Goal: Information Seeking & Learning: Stay updated

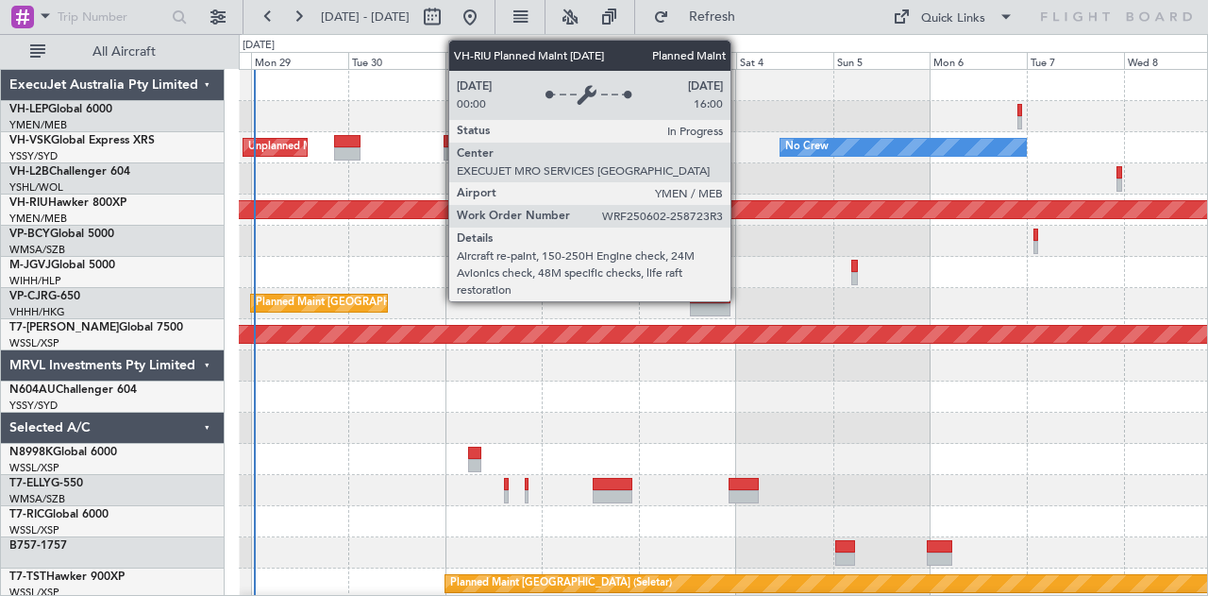
click at [272, 217] on div "Unplanned Maint Sydney ([PERSON_NAME] Intl) No Crew Planned Maint [GEOGRAPHIC_D…" at bounding box center [723, 584] width 969 height 1028
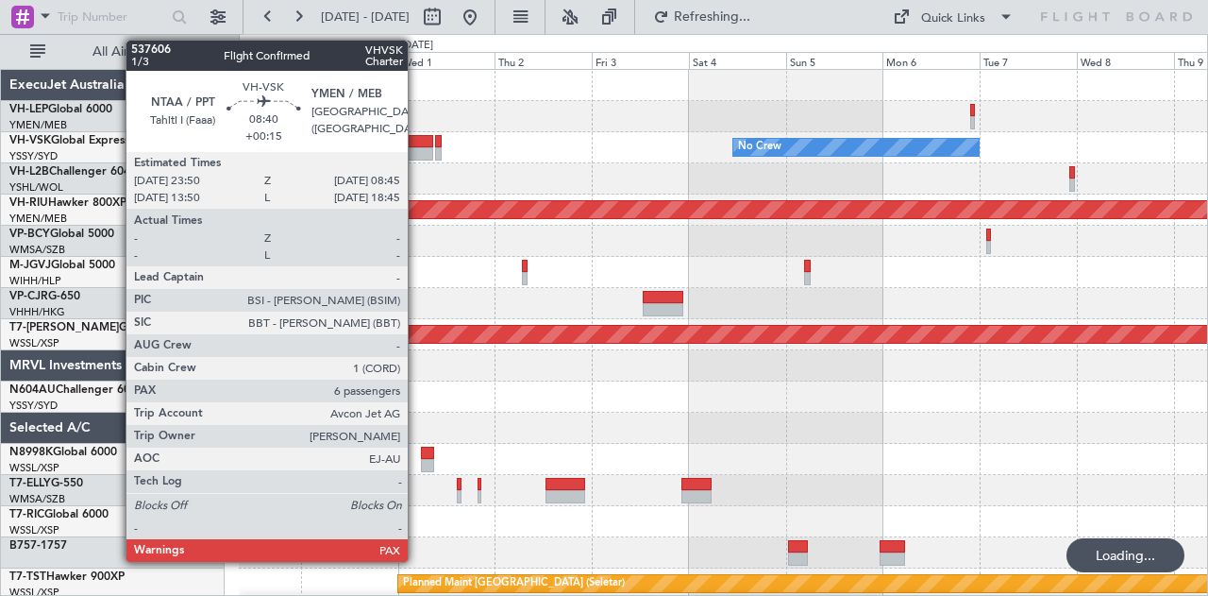
click at [417, 143] on div at bounding box center [414, 141] width 37 height 13
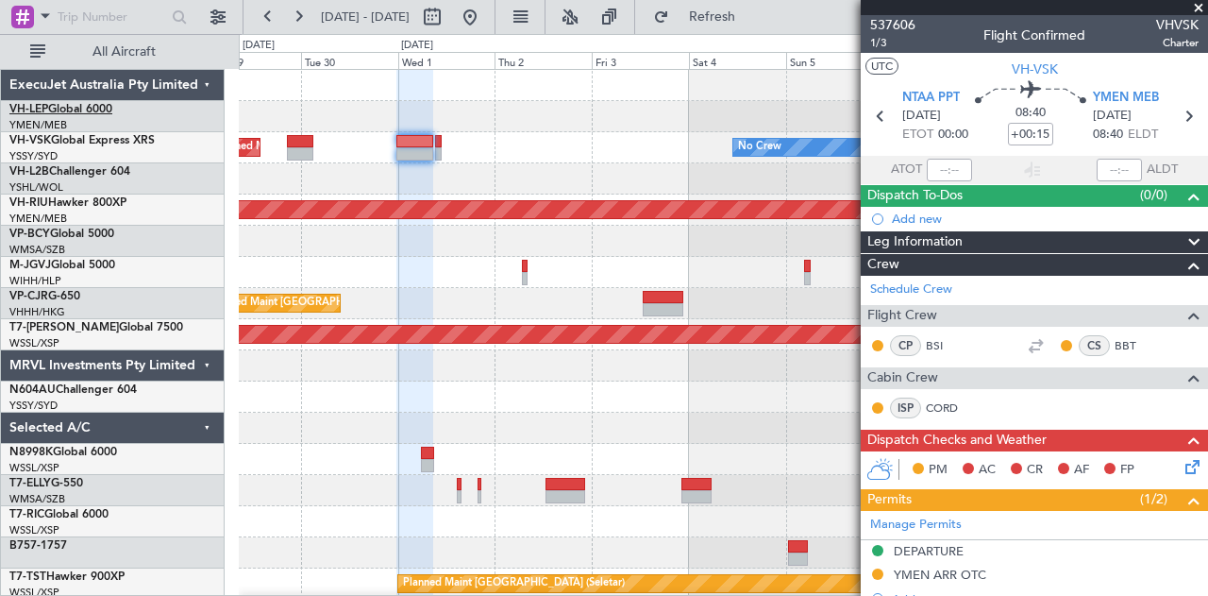
click at [63, 107] on link "VH-LEP Global 6000" at bounding box center [60, 109] width 103 height 11
click at [403, 180] on div at bounding box center [723, 178] width 969 height 31
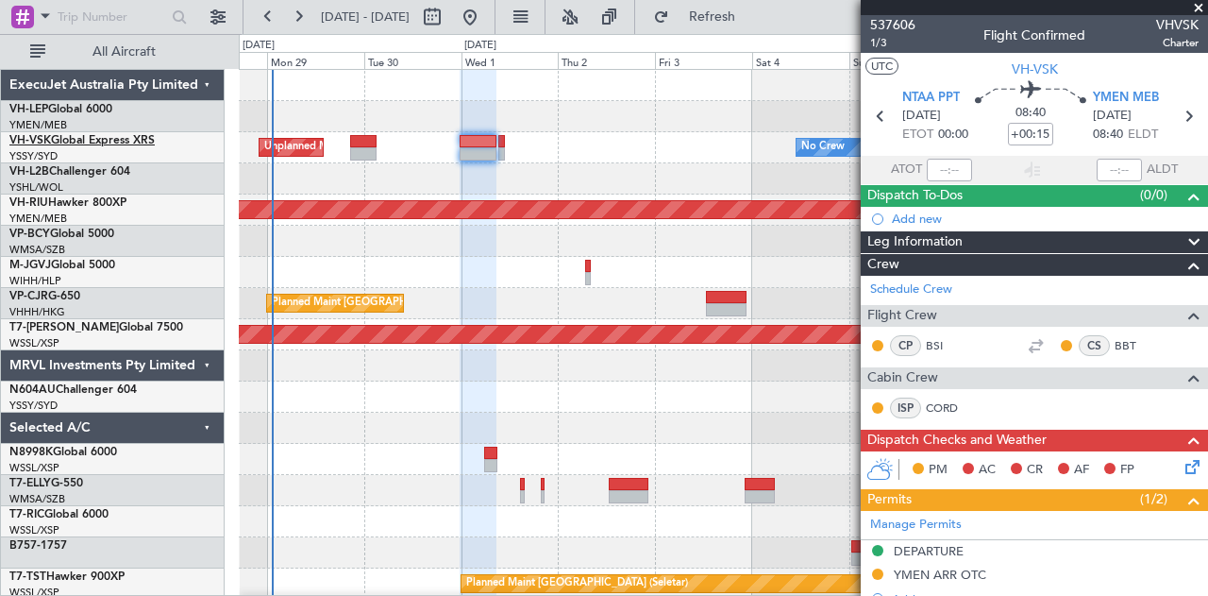
click at [49, 135] on span "VH-VSK" at bounding box center [30, 140] width 42 height 11
click at [45, 135] on span "VH-VSK" at bounding box center [30, 140] width 42 height 11
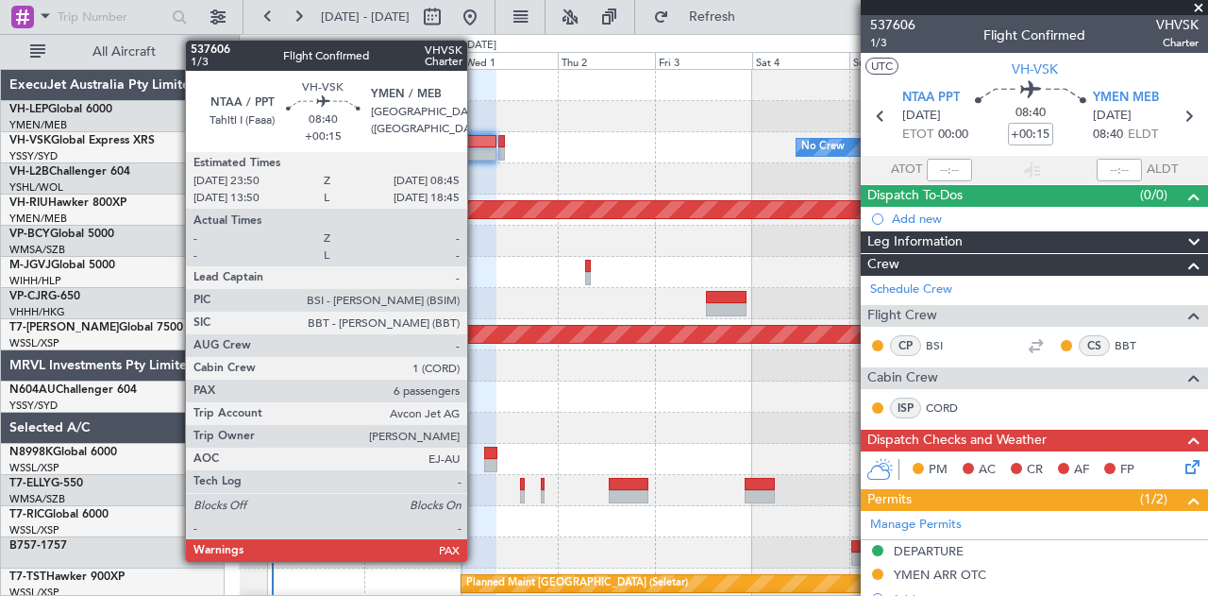
click at [476, 150] on div at bounding box center [478, 153] width 37 height 13
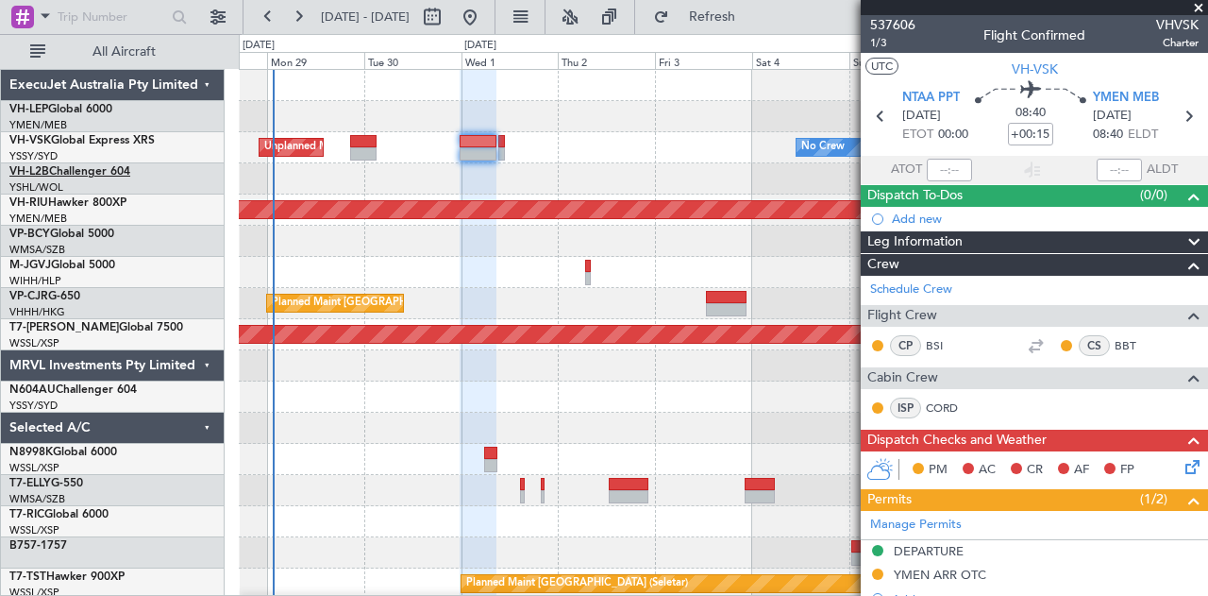
click at [32, 172] on span "VH-L2B" at bounding box center [29, 171] width 40 height 11
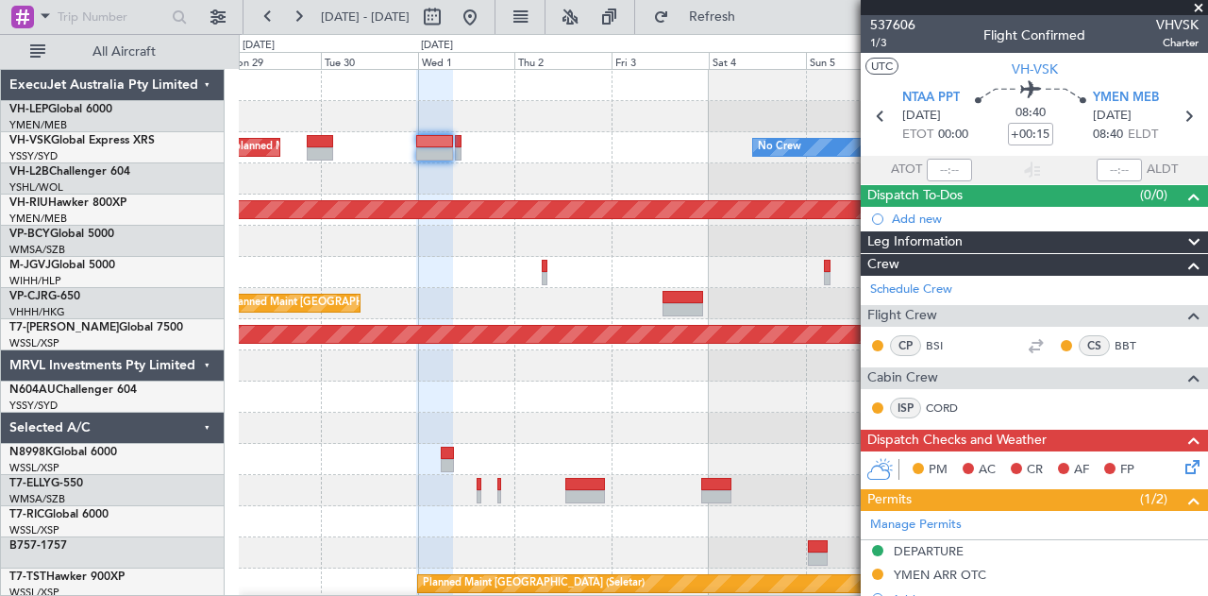
click at [198, 189] on div "No Crew Unplanned Maint Sydney ([PERSON_NAME] Intl) Planned Maint [GEOGRAPHIC_D…" at bounding box center [604, 315] width 1208 height 562
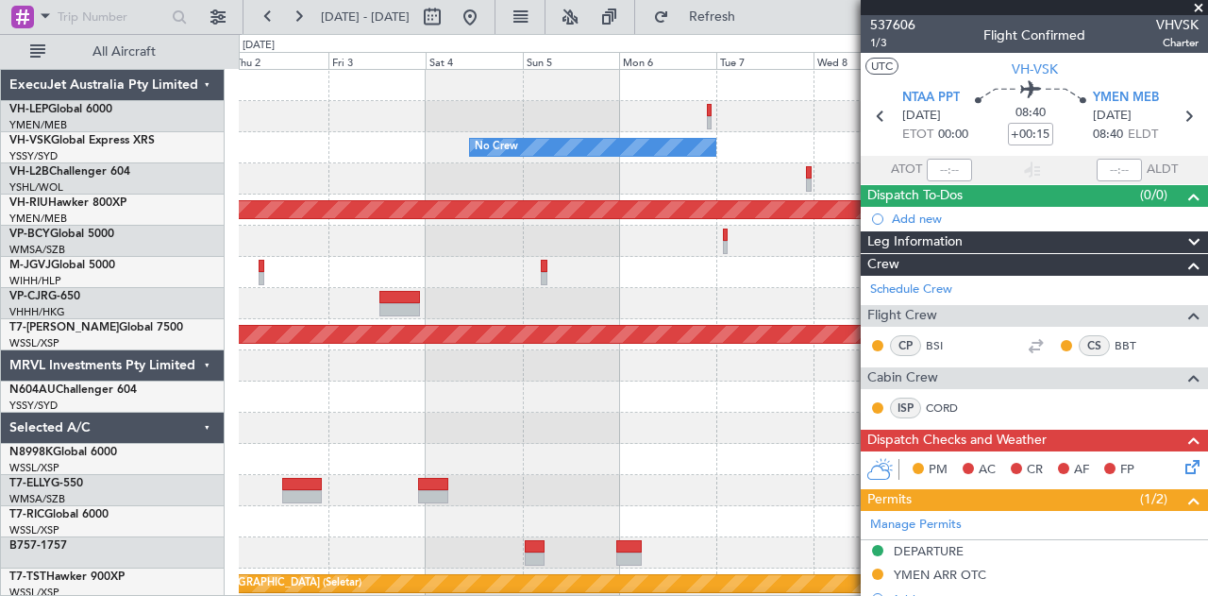
click at [480, 177] on div at bounding box center [723, 178] width 969 height 31
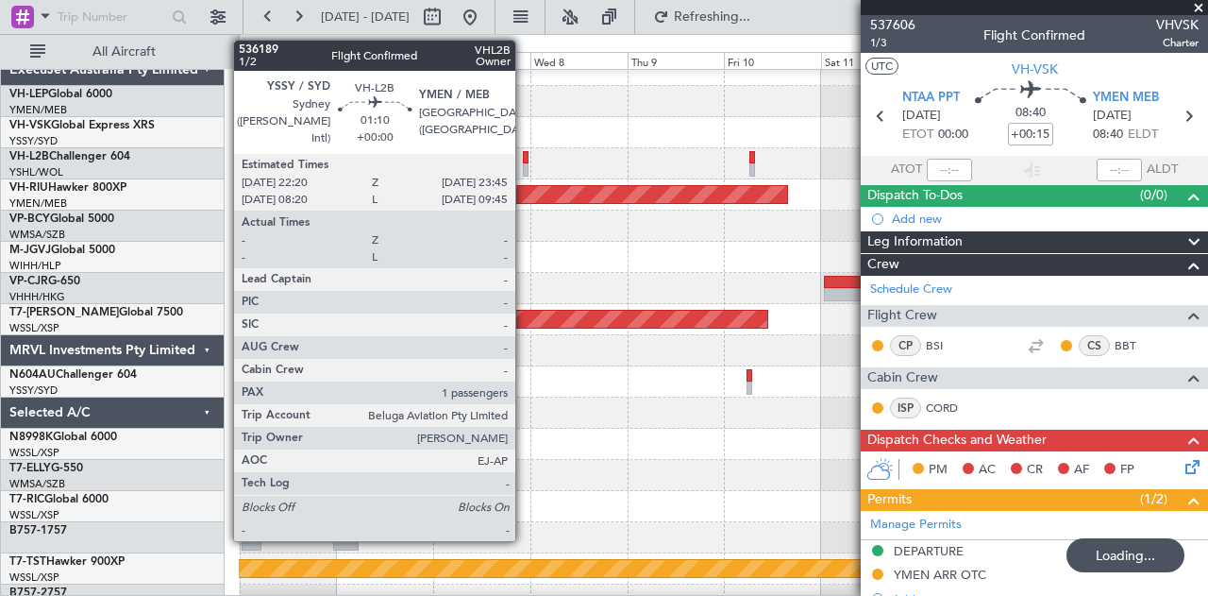
click at [525, 155] on div at bounding box center [526, 157] width 7 height 13
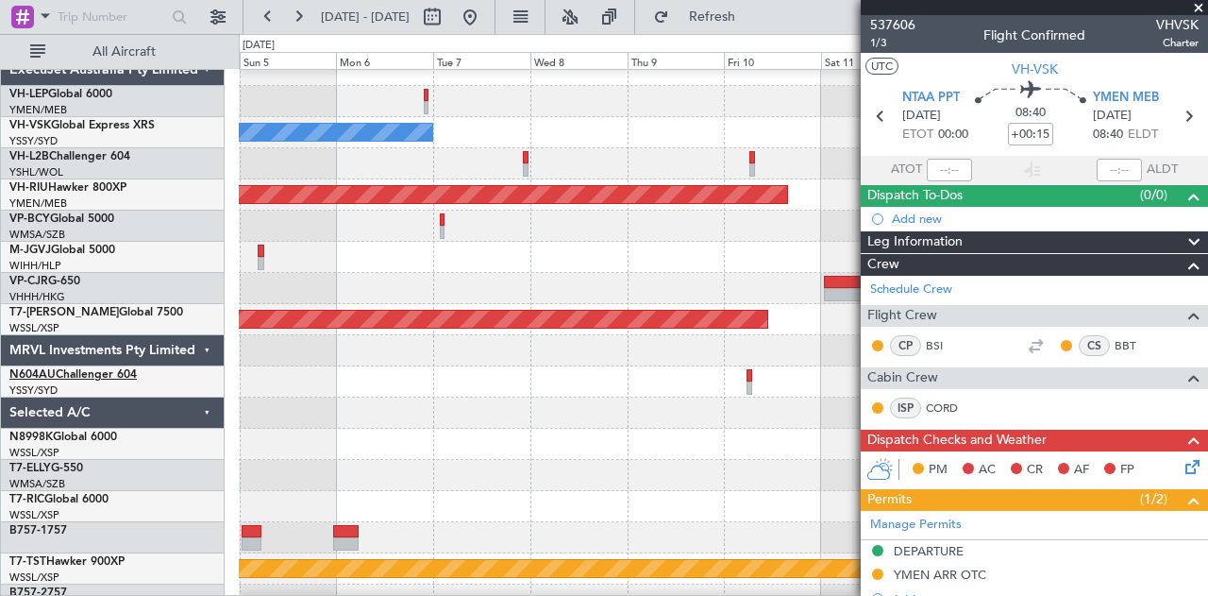
click at [38, 373] on span "N604AU" at bounding box center [32, 374] width 46 height 11
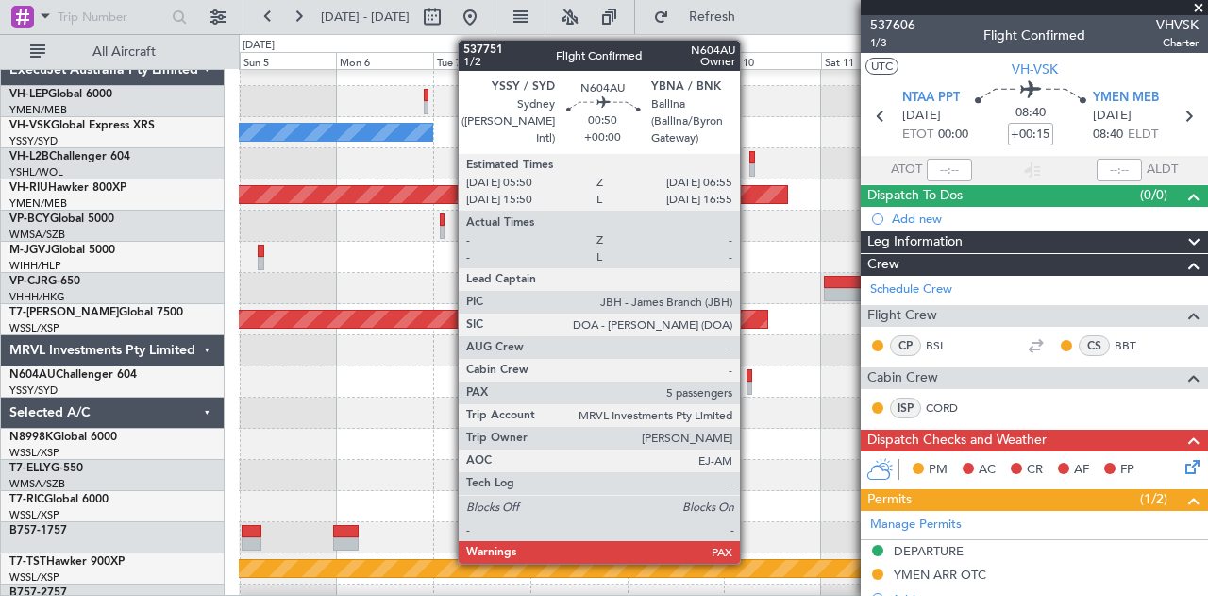
click at [750, 375] on div at bounding box center [749, 375] width 5 height 13
